Goal: Task Accomplishment & Management: Use online tool/utility

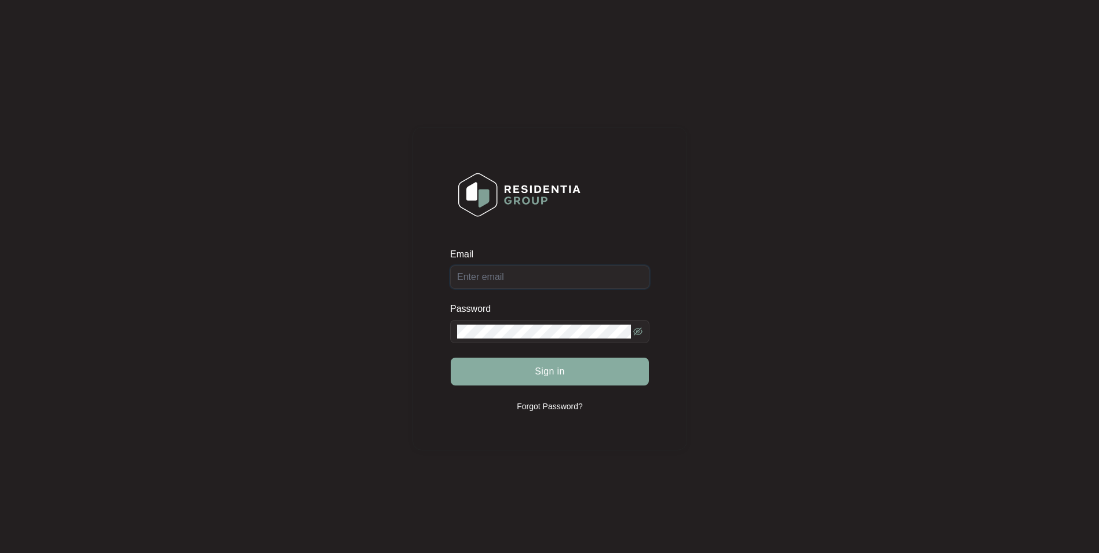
type input "[EMAIL_ADDRESS][DOMAIN_NAME]"
click at [516, 370] on button "Sign in" at bounding box center [550, 372] width 198 height 28
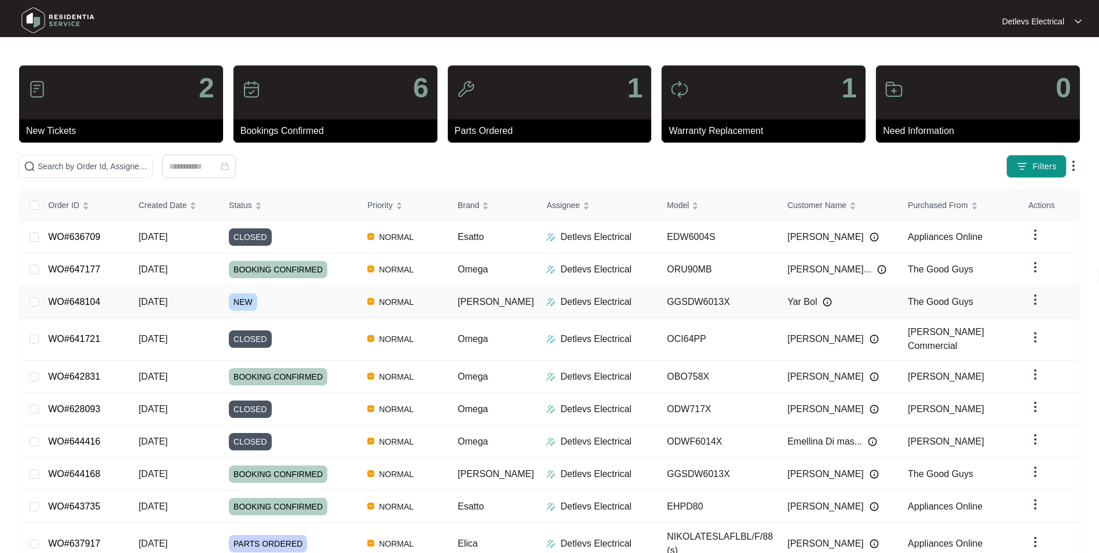
click at [79, 298] on link "WO#648104" at bounding box center [74, 302] width 52 height 10
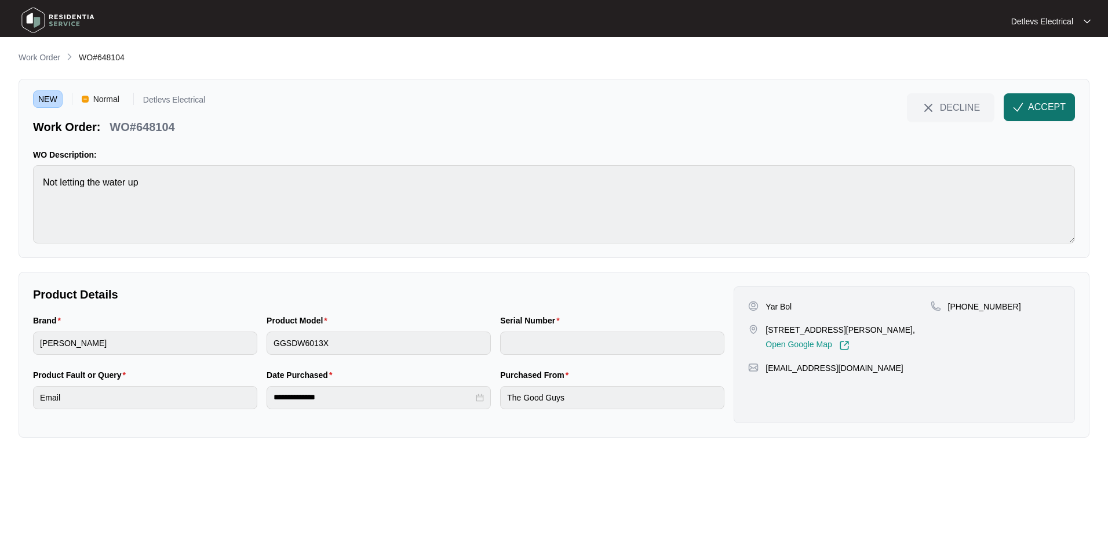
click at [1052, 106] on span "ACCEPT" at bounding box center [1047, 107] width 38 height 14
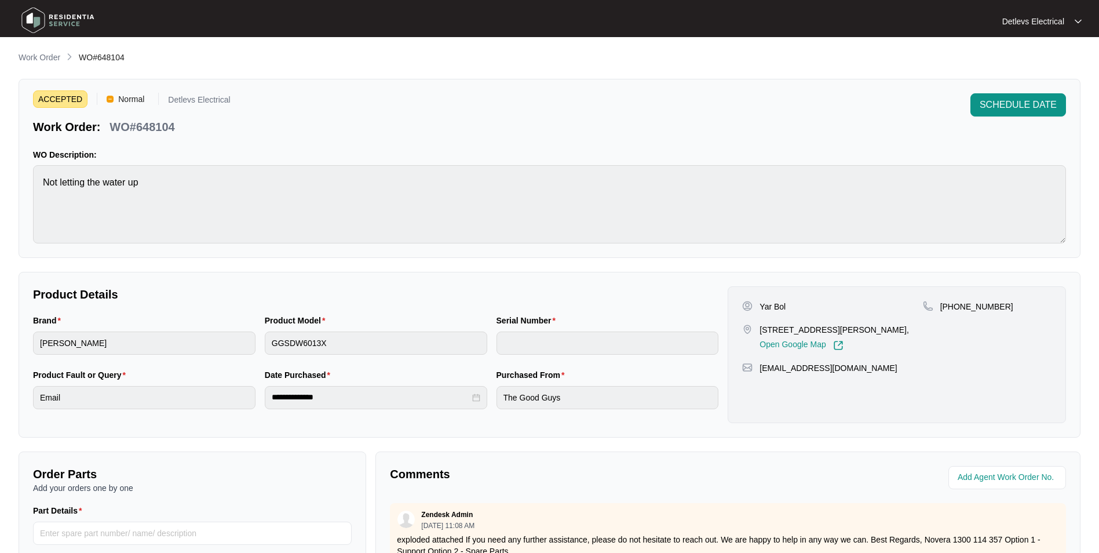
scroll to position [216, 0]
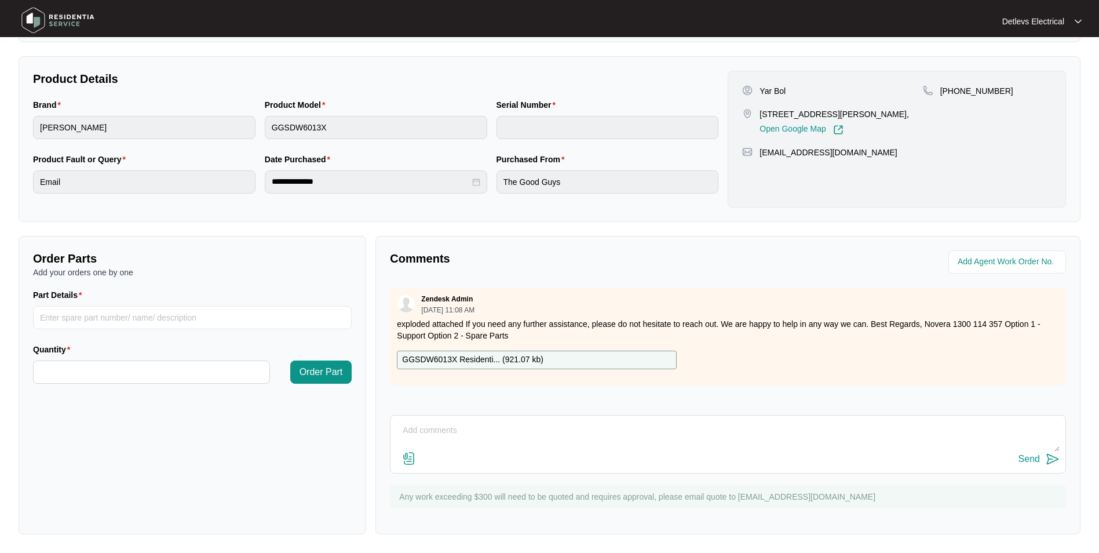
click at [443, 359] on p "GGSDW6013X Residenti... ( 921.07 kb )" at bounding box center [472, 359] width 141 height 13
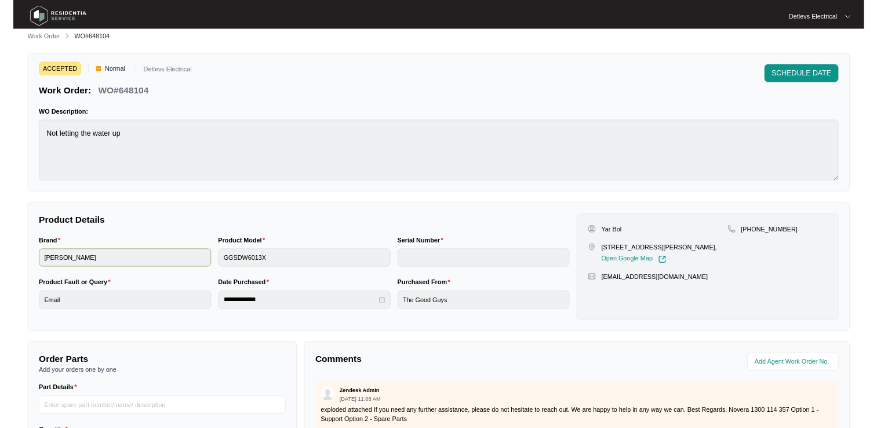
scroll to position [0, 0]
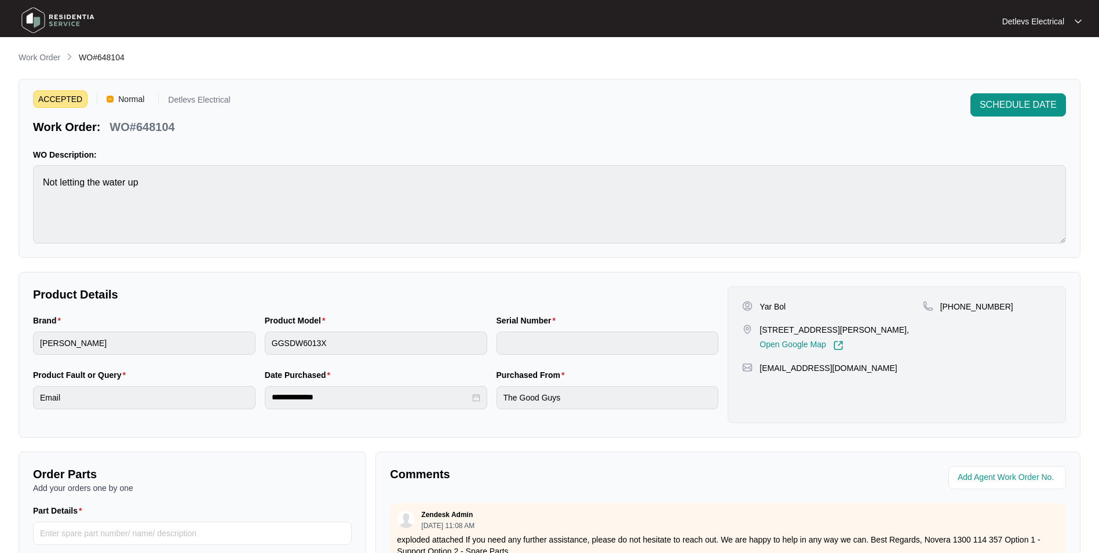
click at [385, 68] on main "**********" at bounding box center [549, 384] width 1099 height 768
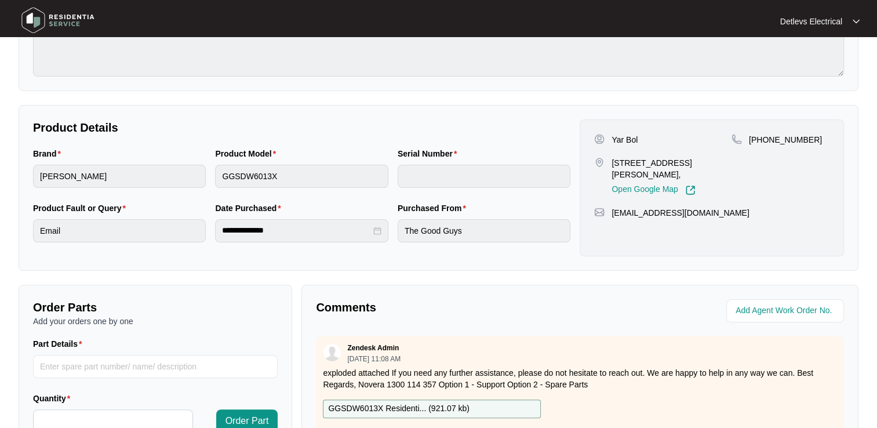
scroll to position [232, 0]
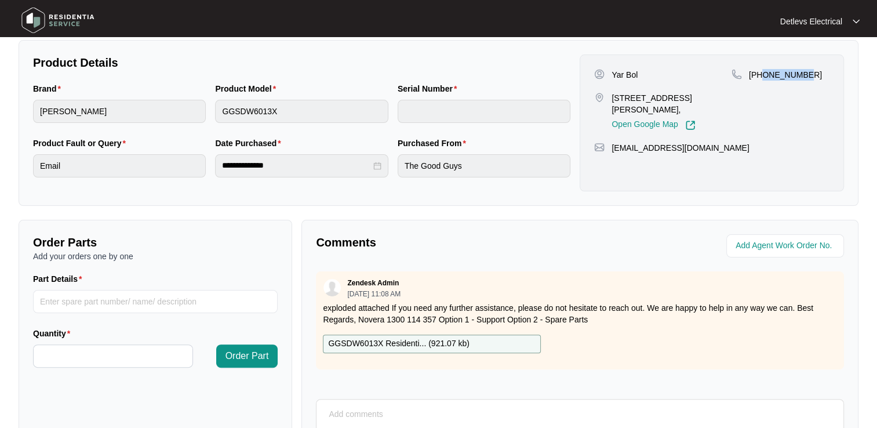
drag, startPoint x: 763, startPoint y: 77, endPoint x: 813, endPoint y: 75, distance: 50.4
click at [813, 75] on div "[PHONE_NUMBER]" at bounding box center [780, 75] width 98 height 12
copy p "499732471"
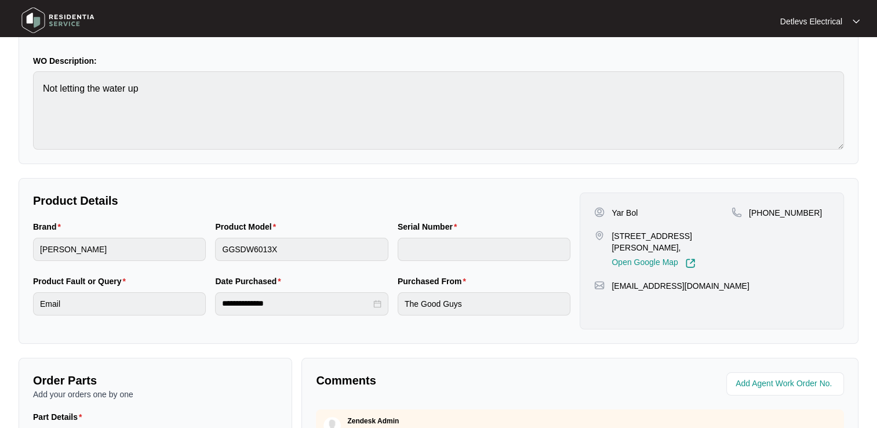
scroll to position [0, 0]
